Goal: Information Seeking & Learning: Learn about a topic

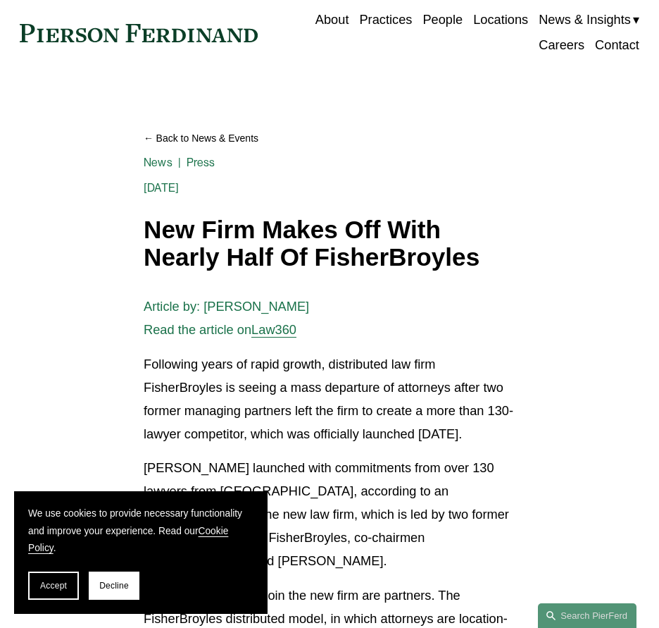
scroll to position [199, 0]
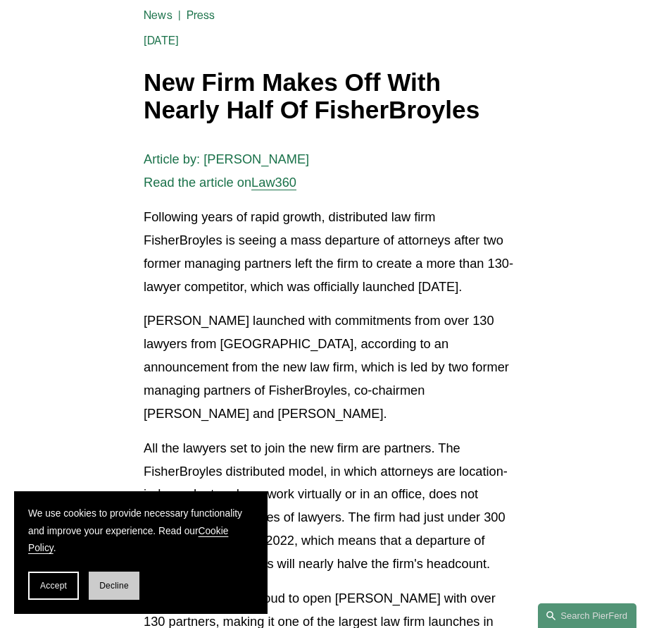
drag, startPoint x: 122, startPoint y: 578, endPoint x: 97, endPoint y: 536, distance: 48.9
click at [113, 572] on button "Decline" at bounding box center [114, 585] width 51 height 28
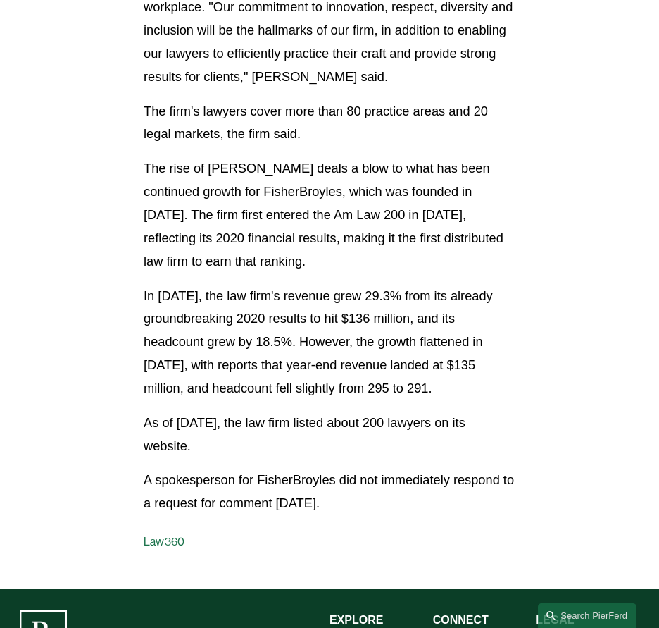
scroll to position [1186, 0]
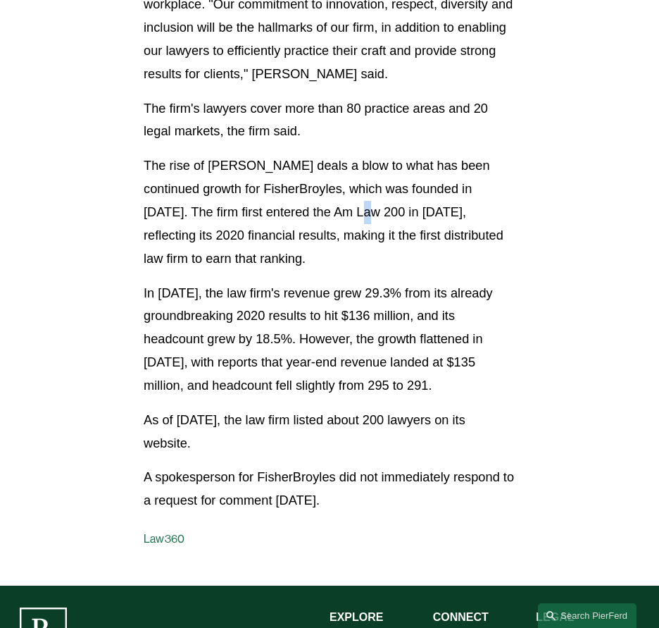
click at [311, 166] on p "The rise of [PERSON_NAME] deals a blow to what has been continued growth for Fi…" at bounding box center [330, 212] width 372 height 116
click at [302, 190] on p "The rise of [PERSON_NAME] deals a blow to what has been continued growth for Fi…" at bounding box center [330, 212] width 372 height 116
click at [317, 193] on p "The rise of [PERSON_NAME] deals a blow to what has been continued growth for Fi…" at bounding box center [330, 212] width 372 height 116
click at [304, 200] on p "The rise of [PERSON_NAME] deals a blow to what has been continued growth for Fi…" at bounding box center [330, 212] width 372 height 116
click at [285, 190] on p "The rise of [PERSON_NAME] deals a blow to what has been continued growth for Fi…" at bounding box center [330, 212] width 372 height 116
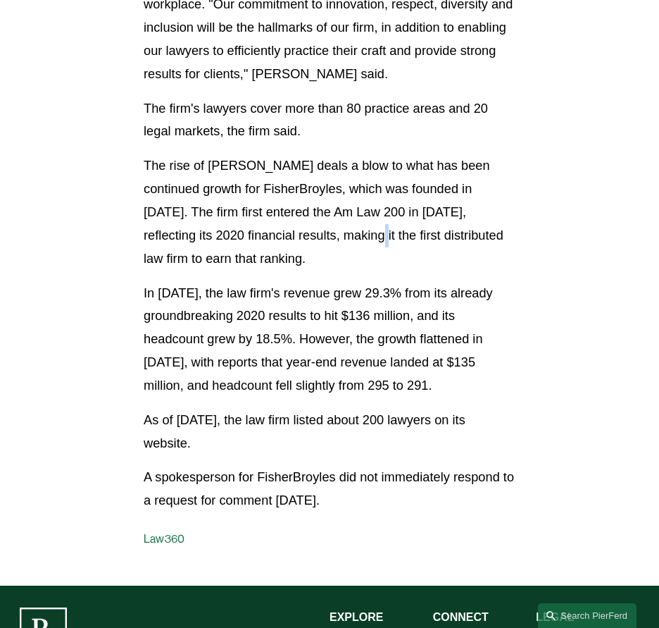
click at [283, 202] on p "The rise of [PERSON_NAME] deals a blow to what has been continued growth for Fi…" at bounding box center [330, 212] width 372 height 116
click at [299, 300] on p "In [DATE], the law firm's revenue grew 29.3% from its already groundbreaking 20…" at bounding box center [330, 340] width 372 height 116
click at [357, 309] on p "In [DATE], the law firm's revenue grew 29.3% from its already groundbreaking 20…" at bounding box center [330, 340] width 372 height 116
